Goal: Navigation & Orientation: Find specific page/section

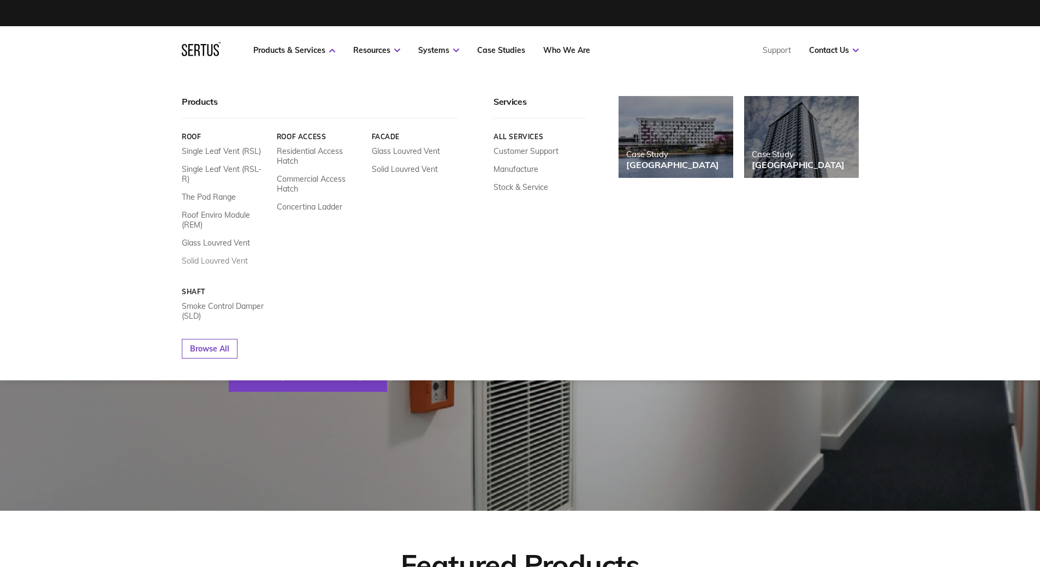
click at [208, 256] on link "Solid Louvred Vent" at bounding box center [215, 261] width 66 height 10
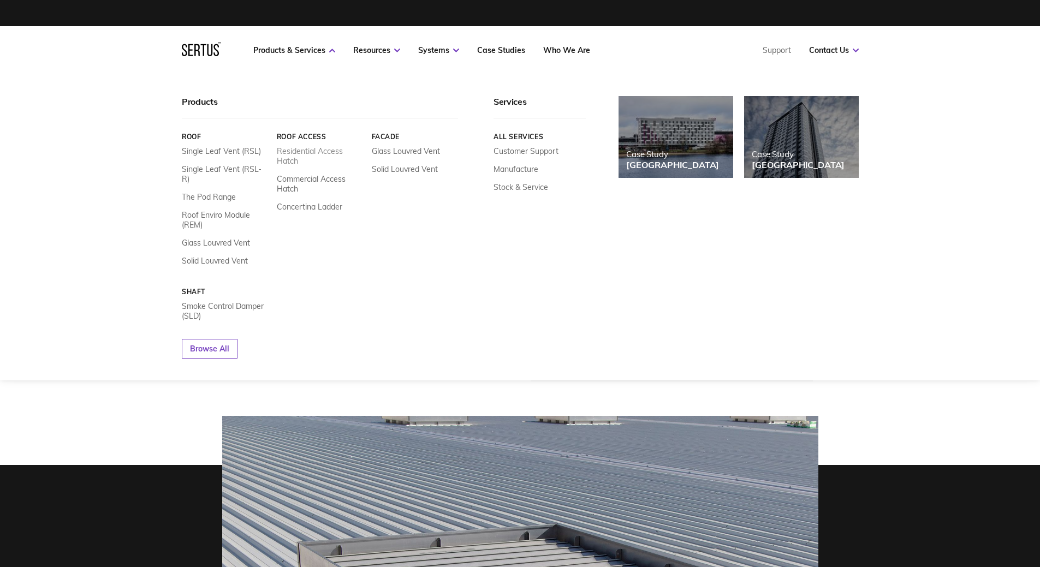
click at [310, 154] on link "Residential Access Hatch" at bounding box center [319, 156] width 87 height 20
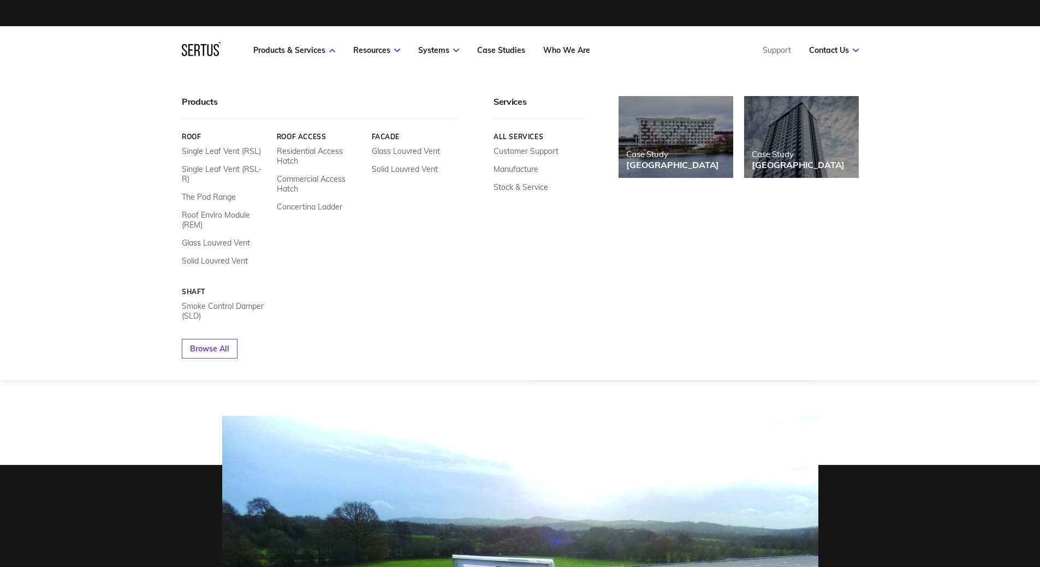
click at [207, 47] on icon at bounding box center [209, 50] width 5 height 12
